Goal: Task Accomplishment & Management: Manage account settings

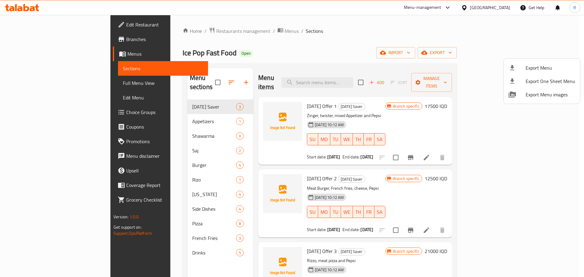
click at [312, 48] on div at bounding box center [292, 138] width 584 height 277
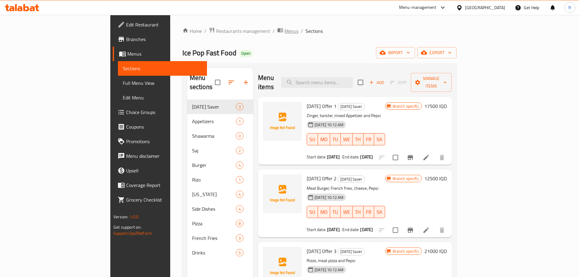
click at [284, 32] on span "Menus" at bounding box center [291, 30] width 14 height 7
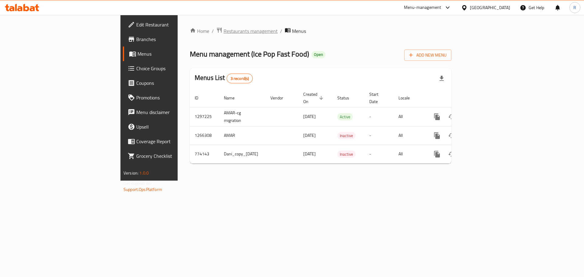
click at [223, 33] on span "Restaurants management" at bounding box center [250, 30] width 54 height 7
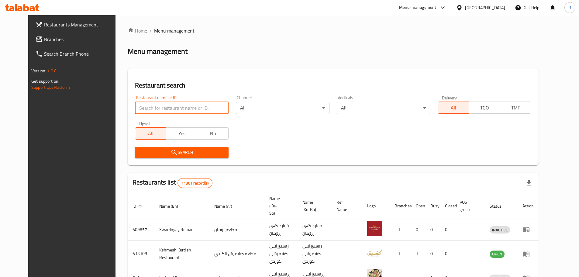
click at [165, 106] on input "search" at bounding box center [182, 108] width 94 height 12
type input "[PERSON_NAME]"
click at [178, 153] on span "Search" at bounding box center [182, 153] width 84 height 8
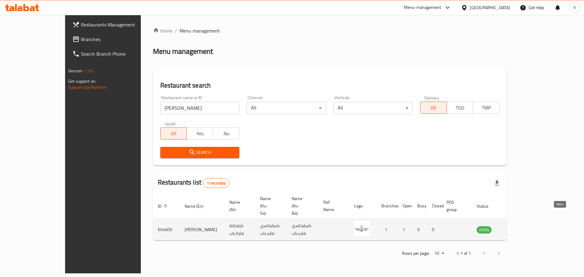
click at [515, 227] on icon "enhanced table" at bounding box center [511, 229] width 7 height 5
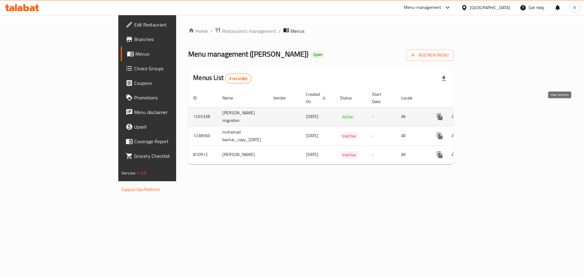
click at [487, 113] on icon "enhanced table" at bounding box center [483, 116] width 7 height 7
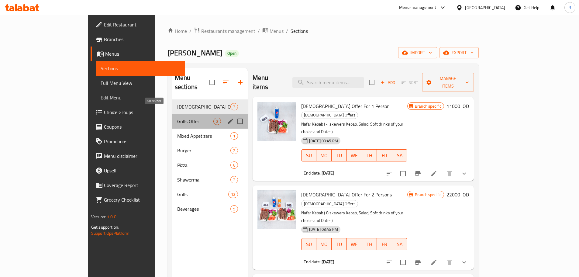
click at [177, 118] on span "Grills Offer" at bounding box center [195, 121] width 36 height 7
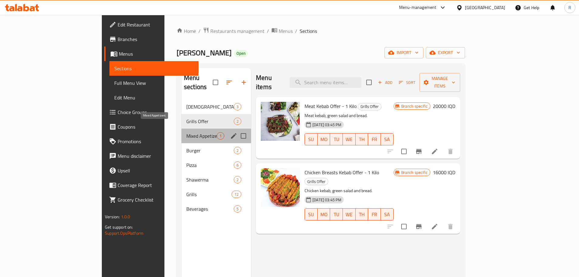
click at [186, 132] on span "Mixed Appetizers" at bounding box center [201, 135] width 30 height 7
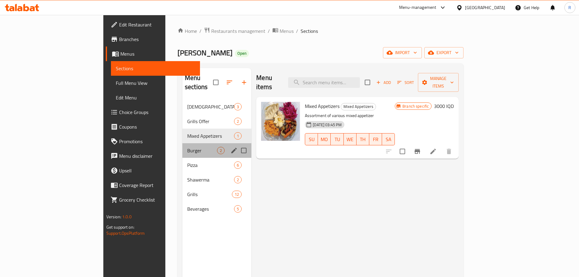
click at [182, 145] on div "Burger 2" at bounding box center [216, 150] width 69 height 15
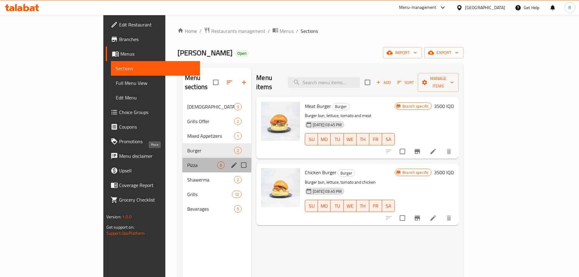
click at [187, 161] on span "Pizza" at bounding box center [202, 164] width 30 height 7
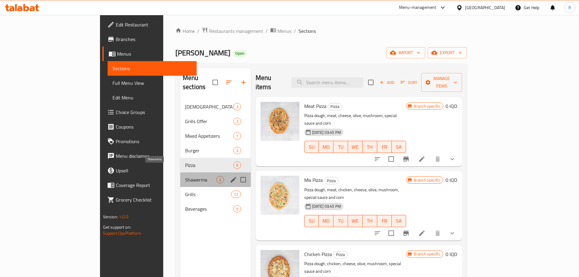
click at [185, 176] on span "Shawerma" at bounding box center [200, 179] width 31 height 7
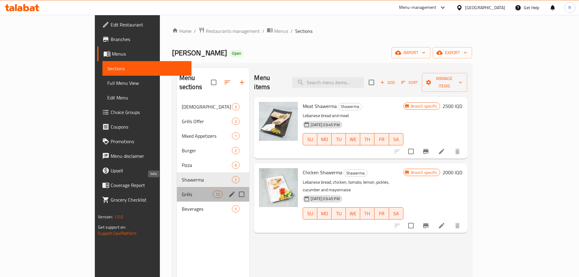
click at [182, 191] on span "Grills" at bounding box center [197, 194] width 31 height 7
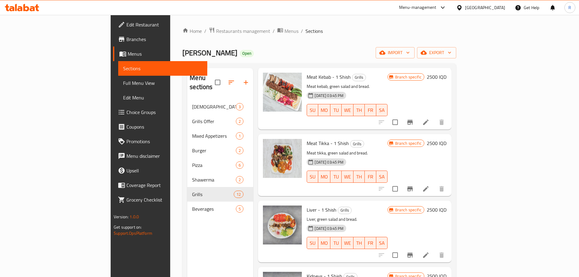
scroll to position [29, 0]
click at [429, 185] on icon at bounding box center [425, 188] width 7 height 7
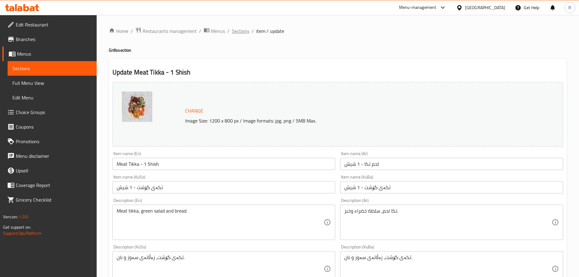
click at [242, 28] on span "Sections" at bounding box center [240, 30] width 17 height 7
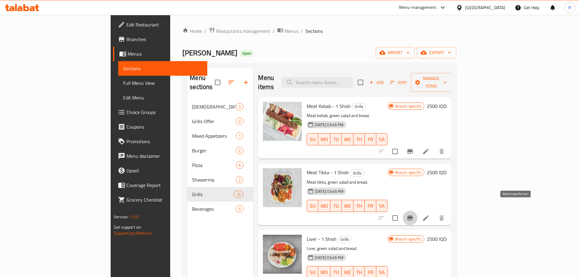
click at [414, 214] on icon "Branch-specific-item" at bounding box center [409, 217] width 7 height 7
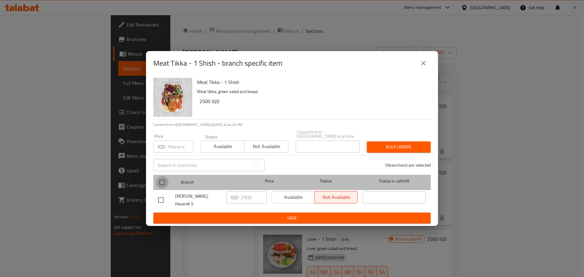
click at [161, 180] on input "checkbox" at bounding box center [162, 182] width 13 height 13
checkbox input "true"
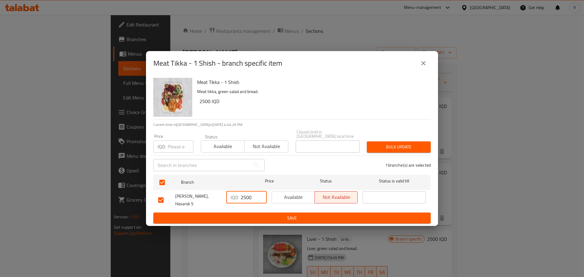
drag, startPoint x: 243, startPoint y: 196, endPoint x: 191, endPoint y: 193, distance: 51.5
click at [191, 193] on div "Kababxanai [PERSON_NAME], Hasarok 5 IQD 2500 ​ Available Not available ​" at bounding box center [292, 200] width 272 height 22
type input "3500"
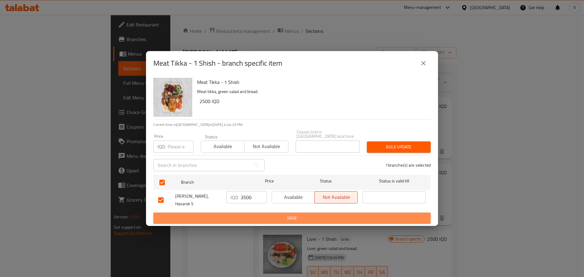
click at [253, 218] on span "Save" at bounding box center [291, 218] width 267 height 8
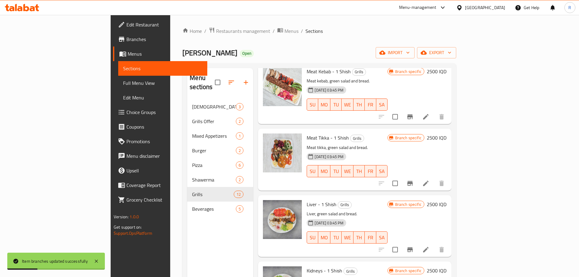
scroll to position [35, 0]
click at [414, 245] on icon "Branch-specific-item" at bounding box center [409, 248] width 7 height 7
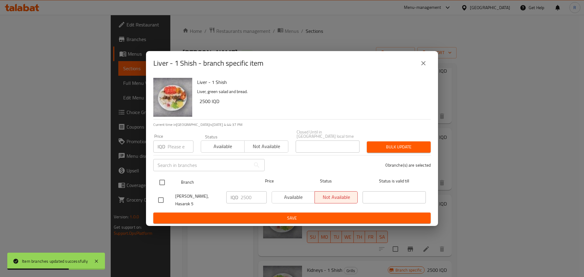
click at [161, 180] on input "checkbox" at bounding box center [162, 182] width 13 height 13
checkbox input "true"
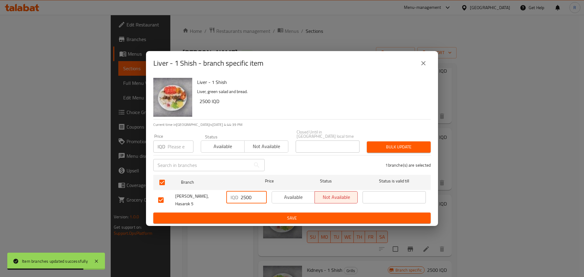
drag, startPoint x: 243, startPoint y: 195, endPoint x: 231, endPoint y: 193, distance: 12.0
click at [231, 193] on div "IQD 2500 ​" at bounding box center [246, 197] width 40 height 12
type input "3500"
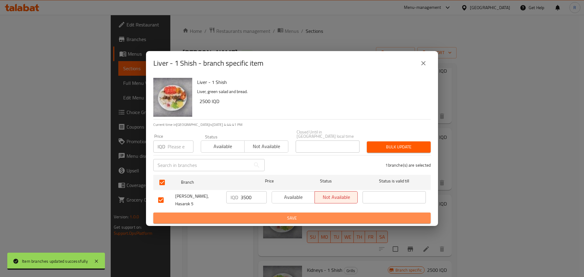
click at [236, 214] on span "Save" at bounding box center [291, 218] width 267 height 8
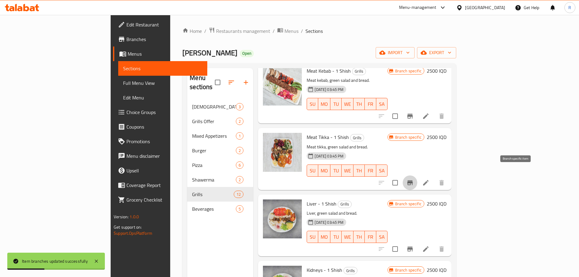
click at [413, 180] on icon "Branch-specific-item" at bounding box center [409, 182] width 5 height 5
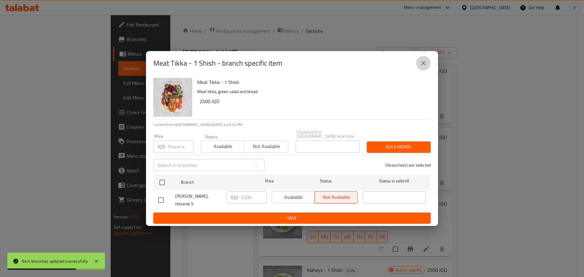
click at [423, 65] on icon "close" at bounding box center [423, 63] width 4 height 4
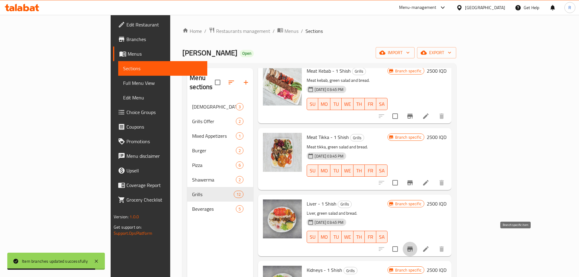
click at [413, 246] on icon "Branch-specific-item" at bounding box center [409, 248] width 5 height 5
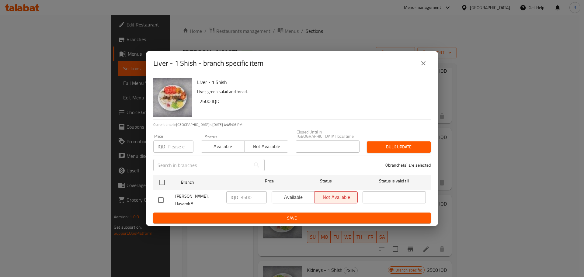
drag, startPoint x: 419, startPoint y: 67, endPoint x: 483, endPoint y: 205, distance: 152.5
click at [483, 205] on div "Liver - 1 Shish - branch specific item Liver - 1 Shish Liver, green salad and b…" at bounding box center [292, 138] width 584 height 277
click at [426, 67] on icon "close" at bounding box center [422, 63] width 7 height 7
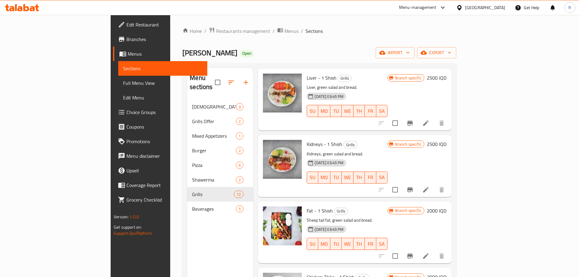
scroll to position [161, 0]
click at [429, 186] on icon at bounding box center [425, 189] width 7 height 7
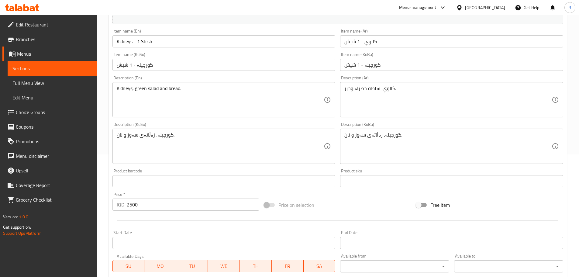
scroll to position [123, 0]
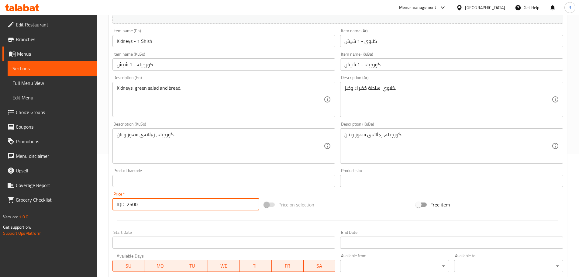
drag, startPoint x: 130, startPoint y: 205, endPoint x: 88, endPoint y: 199, distance: 42.1
click at [88, 199] on div "Edit Restaurant Branches Menus Sections Full Menu View Edit Menu Choice Groups …" at bounding box center [289, 138] width 579 height 493
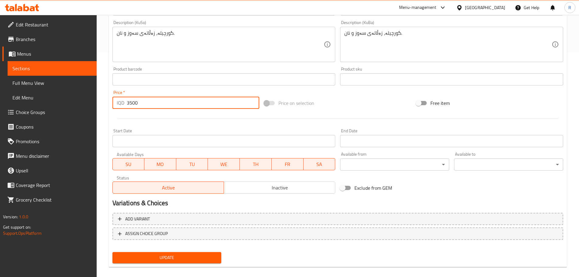
scroll to position [231, 0]
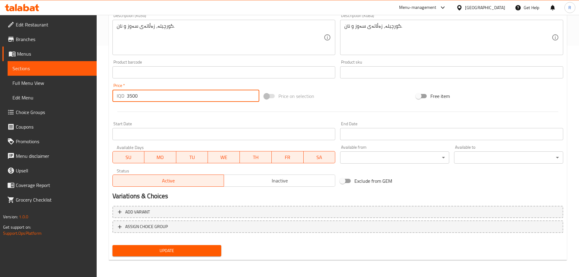
type input "3500"
click at [158, 252] on span "Update" at bounding box center [166, 251] width 99 height 8
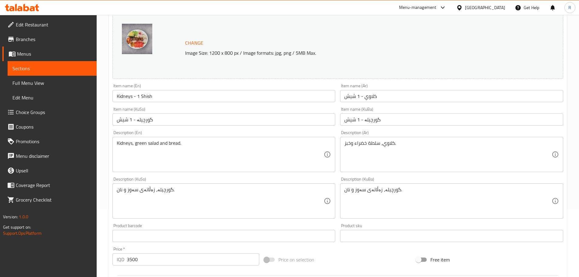
scroll to position [0, 0]
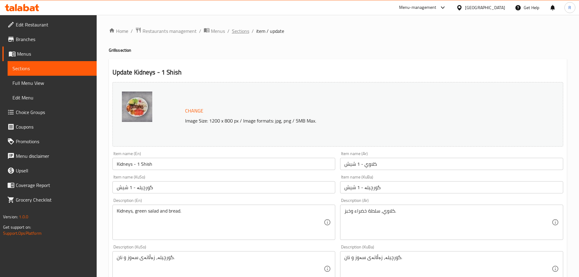
click at [237, 28] on span "Sections" at bounding box center [240, 30] width 17 height 7
